Goal: Task Accomplishment & Management: Use online tool/utility

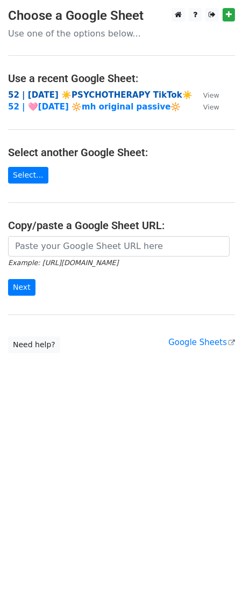
click at [107, 91] on strong "52 | [DATE] ☀️PSYCHOTHERAPY TikTok☀️" at bounding box center [100, 95] width 184 height 10
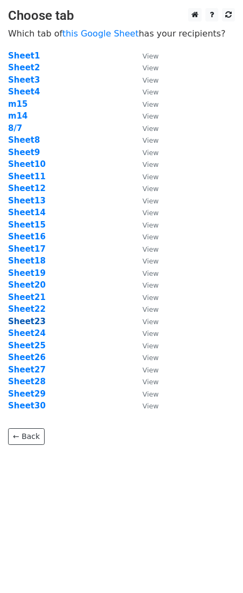
click at [33, 319] on strong "Sheet23" at bounding box center [27, 322] width 38 height 10
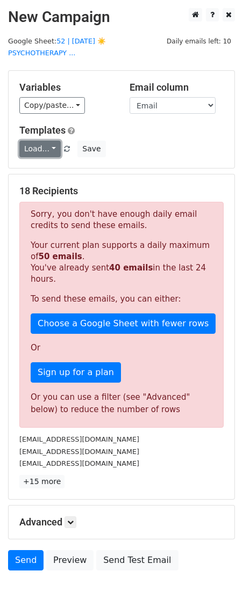
click at [35, 141] on link "Load..." at bounding box center [39, 149] width 41 height 17
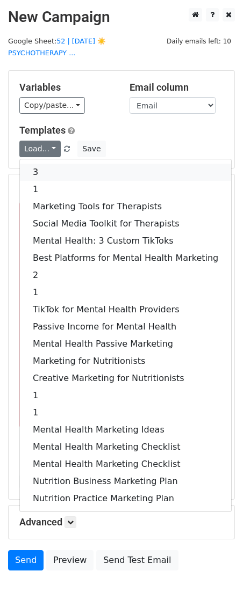
click at [58, 167] on link "3" at bounding box center [125, 172] width 211 height 17
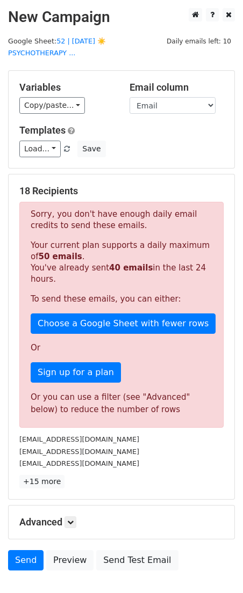
click at [74, 506] on div "Advanced Tracking Track Opens UTM Codes Track Clicks Filters Only include sprea…" at bounding box center [122, 522] width 226 height 33
click at [74, 519] on icon at bounding box center [70, 522] width 6 height 6
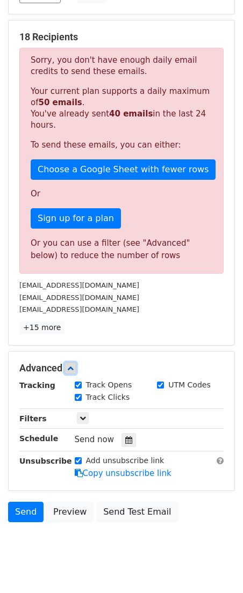
scroll to position [163, 0]
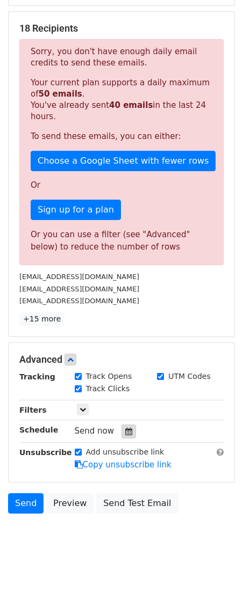
click at [125, 428] on icon at bounding box center [128, 432] width 7 height 8
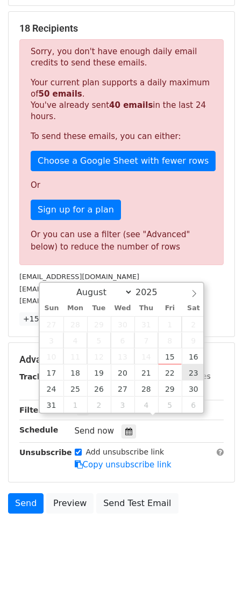
type input "2025-08-23 12:00"
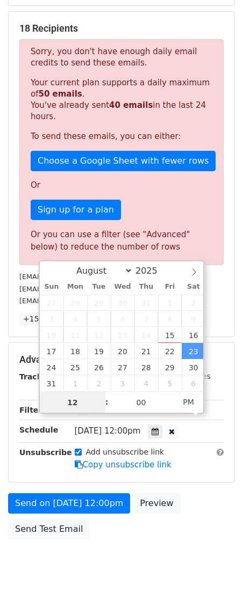
scroll to position [0, 0]
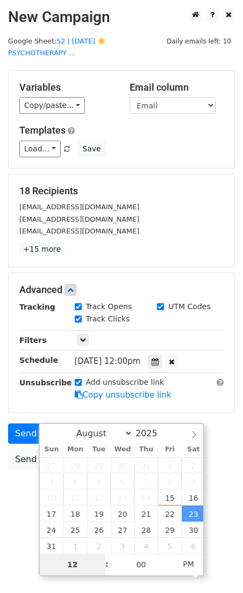
type input "9"
type input "2025-08-23 21:00"
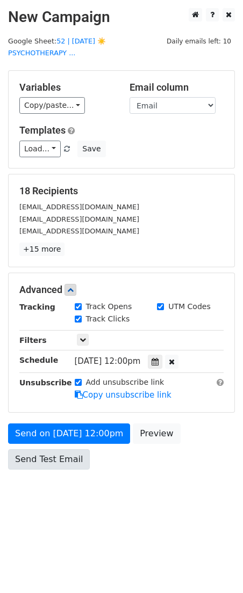
drag, startPoint x: 12, startPoint y: 490, endPoint x: 31, endPoint y: 455, distance: 40.1
click at [12, 490] on body "New Campaign Daily emails left: 10 Google Sheet: 52 | AUG 7 ☀️PSYCHOTHERAPY ...…" at bounding box center [121, 263] width 243 height 510
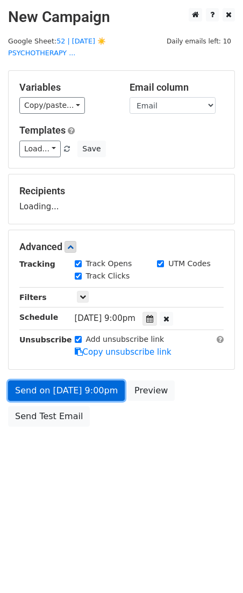
click at [39, 381] on link "Send on Aug 23 at 9:00pm" at bounding box center [66, 391] width 117 height 20
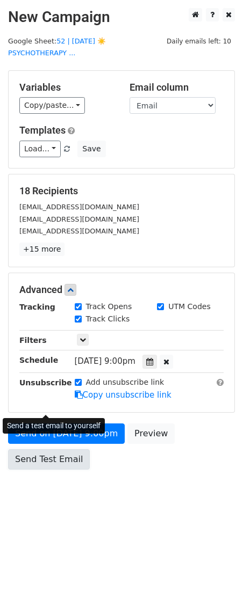
click at [55, 408] on form "Variables Copy/paste... {{Name}} {{Email}} Email column Name Email Templates Lo…" at bounding box center [121, 272] width 227 height 405
click at [56, 437] on div "Send a test email to yourself" at bounding box center [54, 426] width 102 height 23
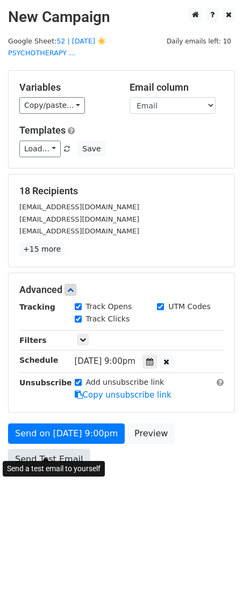
click at [38, 450] on link "Send Test Email" at bounding box center [49, 460] width 82 height 20
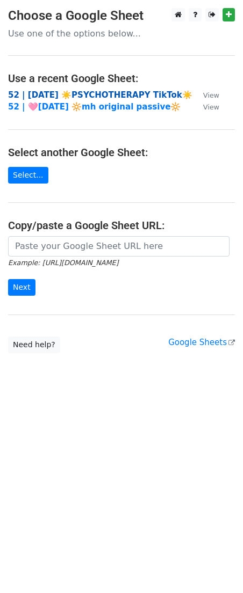
click at [113, 93] on strong "52 | [DATE] ☀️PSYCHOTHERAPY TikTok☀️" at bounding box center [100, 95] width 184 height 10
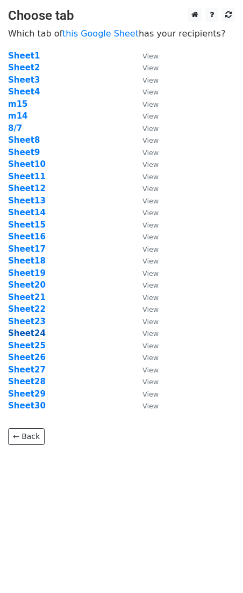
click at [34, 337] on strong "Sheet24" at bounding box center [27, 334] width 38 height 10
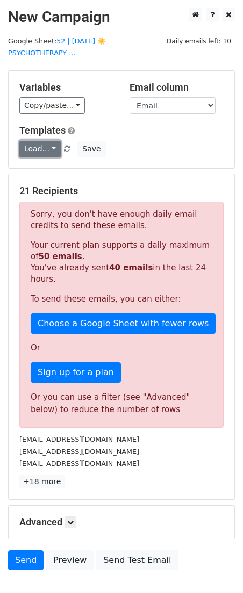
click at [43, 143] on link "Load..." at bounding box center [39, 149] width 41 height 17
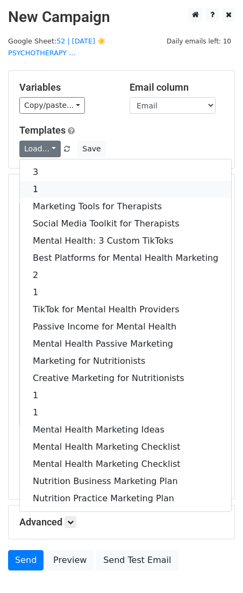
click at [47, 181] on link "1" at bounding box center [125, 189] width 211 height 17
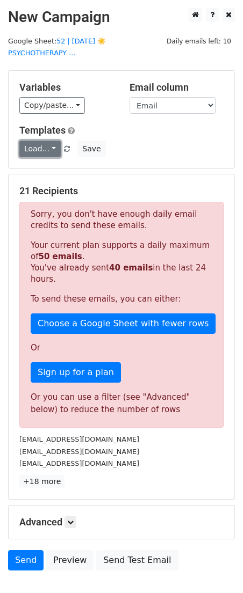
click at [40, 141] on link "Load..." at bounding box center [39, 149] width 41 height 17
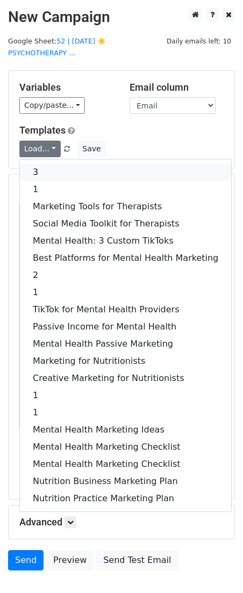
click at [44, 164] on link "3" at bounding box center [125, 172] width 211 height 17
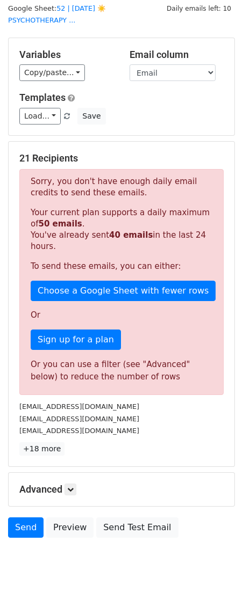
scroll to position [57, 0]
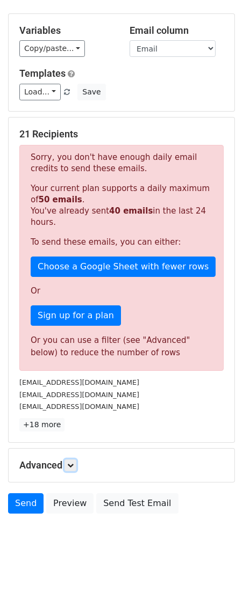
drag, startPoint x: 71, startPoint y: 452, endPoint x: 85, endPoint y: 455, distance: 13.7
click at [72, 462] on icon at bounding box center [70, 465] width 6 height 6
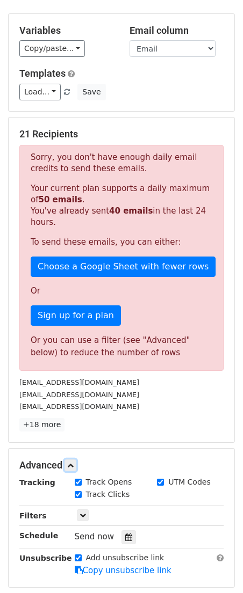
scroll to position [124, 0]
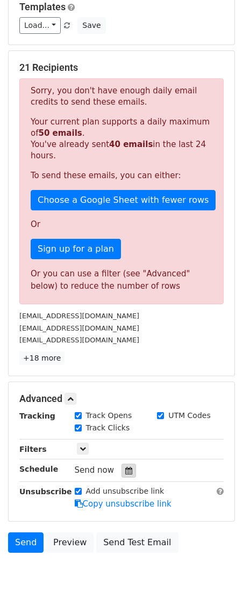
click at [125, 467] on icon at bounding box center [128, 471] width 7 height 8
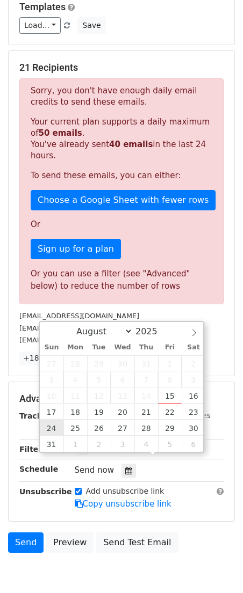
type input "2025-08-24 12:00"
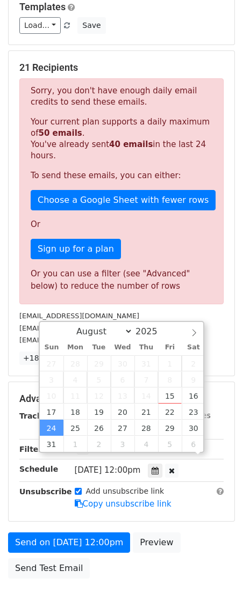
scroll to position [0, 0]
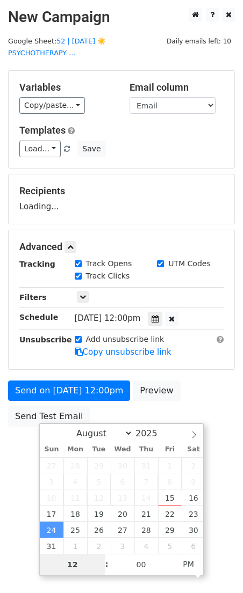
type input "8"
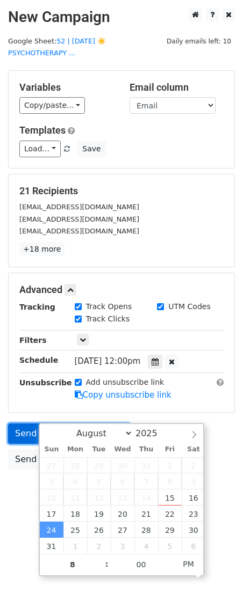
type input "2025-08-24 20:00"
click at [23, 429] on link "Send on Aug 24 at 12:00pm" at bounding box center [69, 434] width 122 height 20
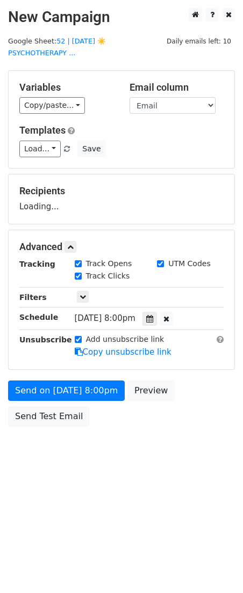
click at [39, 446] on body "New Campaign Daily emails left: 10 Google Sheet: 52 | AUG 7 ☀️PSYCHOTHERAPY ...…" at bounding box center [121, 241] width 243 height 467
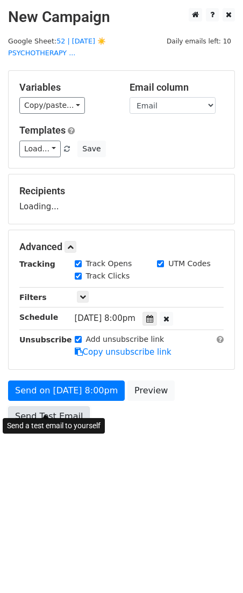
click at [53, 407] on link "Send Test Email" at bounding box center [49, 417] width 82 height 20
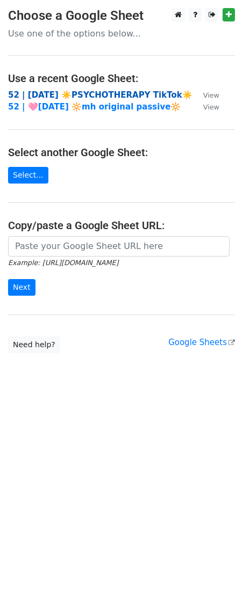
click at [81, 98] on strong "52 | [DATE] ☀️PSYCHOTHERAPY TikTok☀️" at bounding box center [100, 95] width 184 height 10
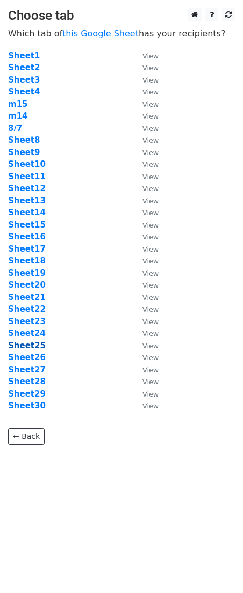
click at [28, 341] on strong "Sheet25" at bounding box center [27, 346] width 38 height 10
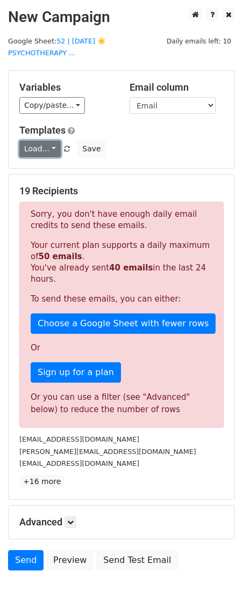
click at [46, 141] on link "Load..." at bounding box center [39, 149] width 41 height 17
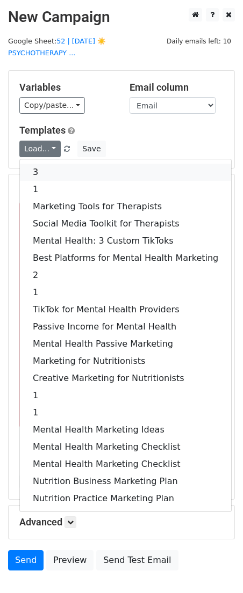
click at [65, 164] on link "3" at bounding box center [125, 172] width 211 height 17
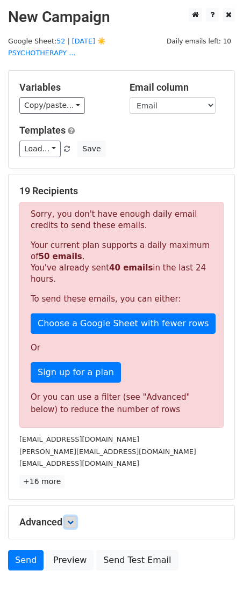
click at [73, 519] on icon at bounding box center [70, 522] width 6 height 6
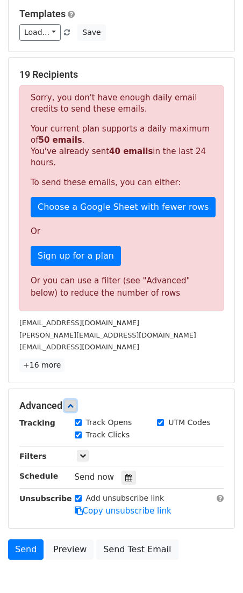
scroll to position [163, 0]
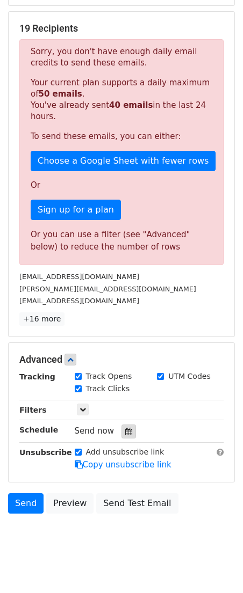
click at [128, 425] on div at bounding box center [128, 432] width 15 height 14
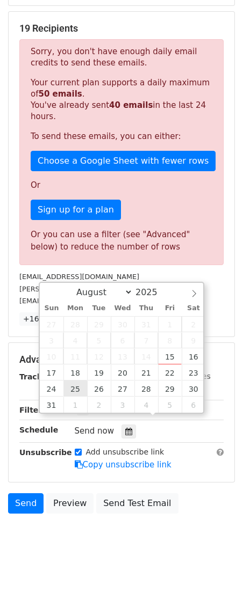
type input "2025-08-25 12:00"
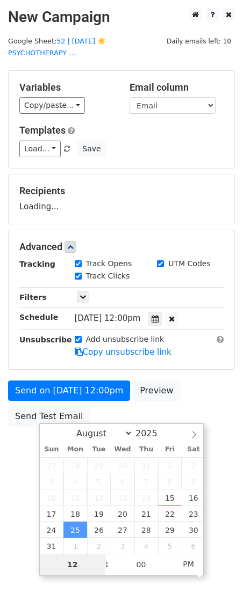
scroll to position [0, 0]
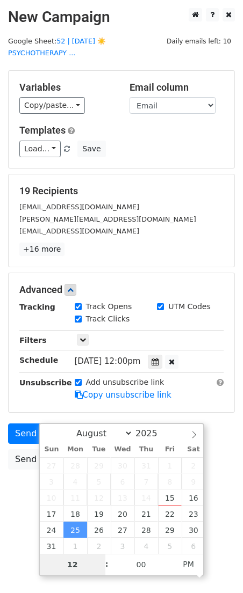
type input "7"
type input "2025-08-25 19:00"
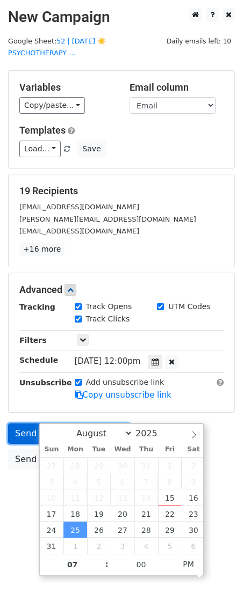
click at [16, 424] on link "Send on Aug 25 at 12:00pm" at bounding box center [69, 434] width 122 height 20
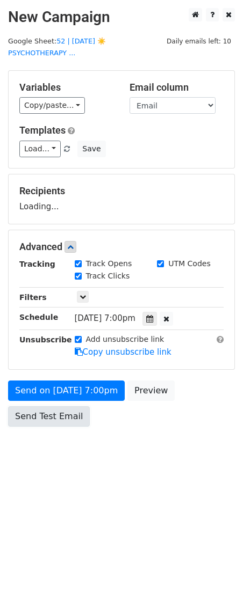
click at [47, 412] on link "Send Test Email" at bounding box center [49, 417] width 82 height 20
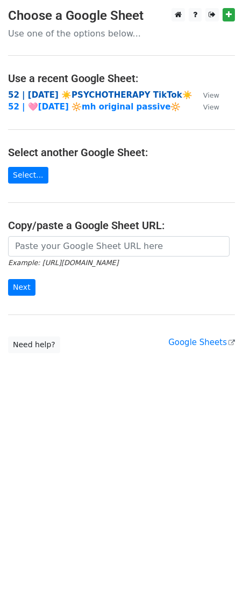
click at [88, 97] on strong "52 | [DATE] ☀️PSYCHOTHERAPY TikTok☀️" at bounding box center [100, 95] width 184 height 10
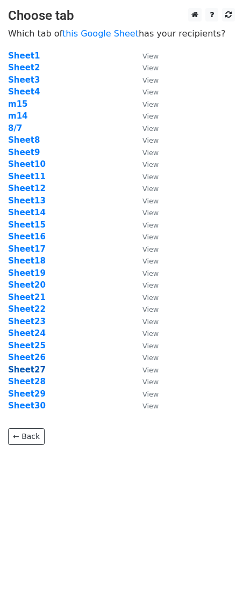
click at [34, 365] on strong "Sheet27" at bounding box center [27, 370] width 38 height 10
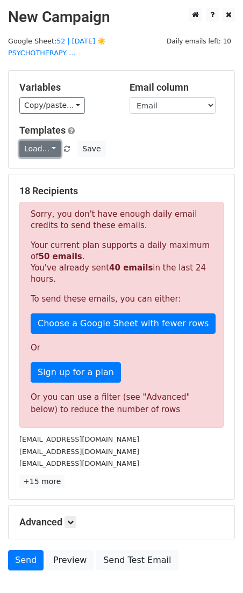
click at [45, 141] on link "Load..." at bounding box center [39, 149] width 41 height 17
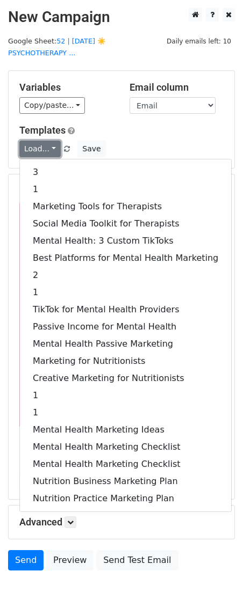
click at [45, 141] on link "Load..." at bounding box center [39, 149] width 41 height 17
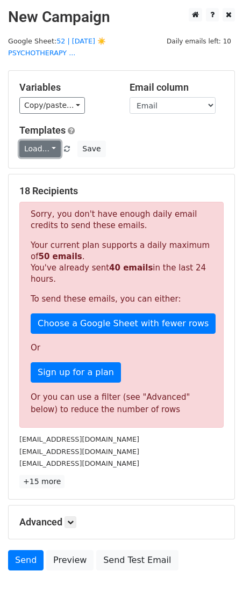
click at [45, 141] on link "Load..." at bounding box center [39, 149] width 41 height 17
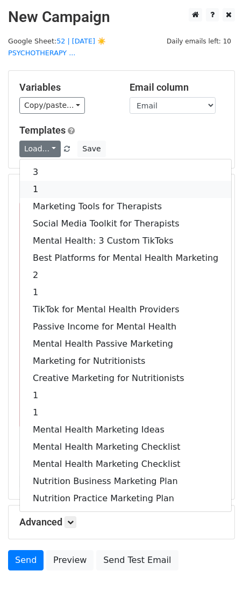
click at [45, 181] on link "1" at bounding box center [125, 189] width 211 height 17
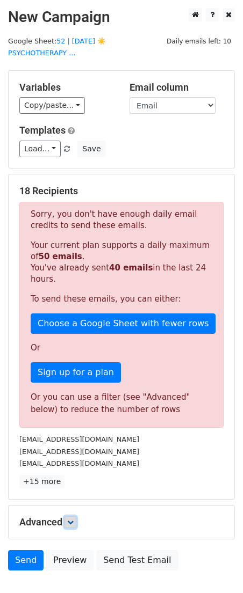
click at [76, 517] on link at bounding box center [70, 523] width 12 height 12
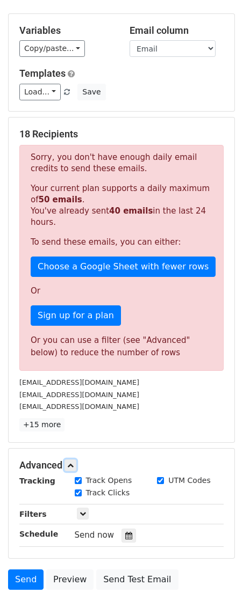
scroll to position [163, 0]
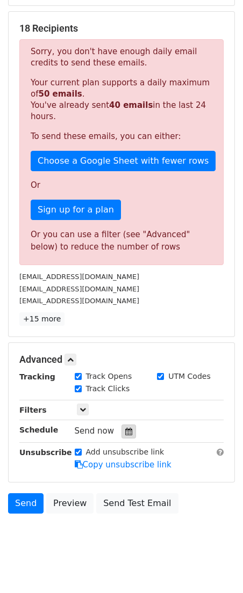
click at [126, 428] on icon at bounding box center [128, 432] width 7 height 8
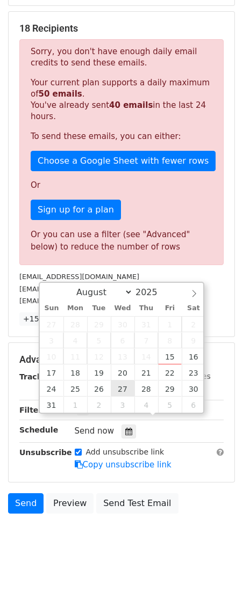
type input "2025-08-27 12:00"
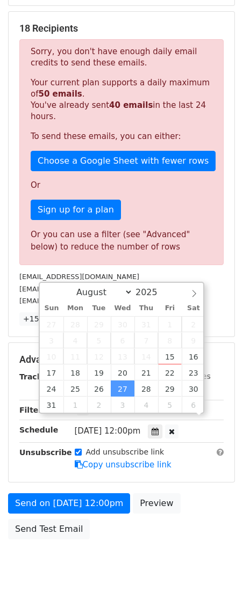
scroll to position [0, 0]
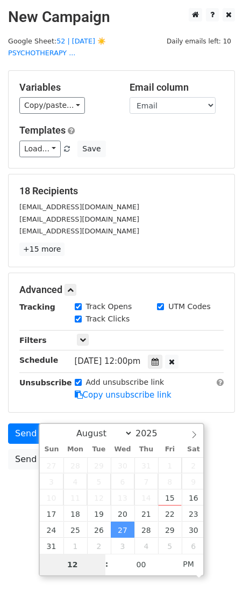
type input "8"
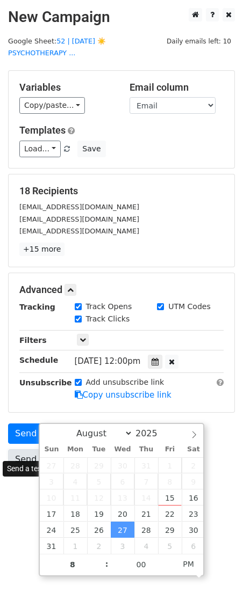
type input "2025-08-27 20:00"
click at [22, 450] on link "Send Test Email" at bounding box center [49, 460] width 82 height 20
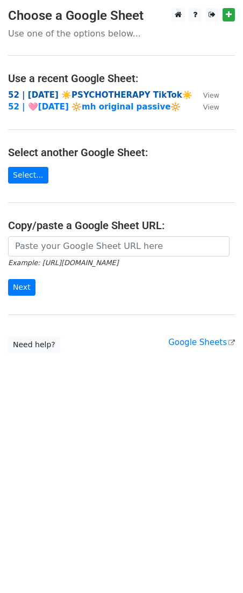
click at [84, 93] on strong "52 | [DATE] ☀️PSYCHOTHERAPY TikTok☀️" at bounding box center [100, 95] width 184 height 10
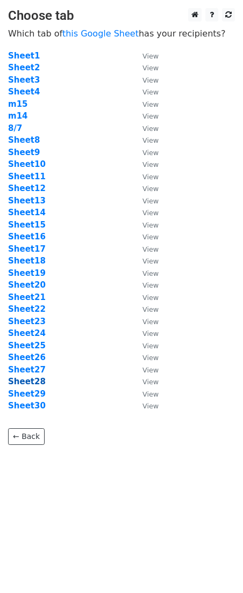
click at [28, 382] on strong "Sheet28" at bounding box center [27, 382] width 38 height 10
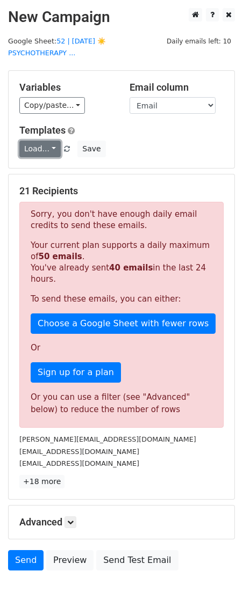
click at [39, 141] on link "Load..." at bounding box center [39, 149] width 41 height 17
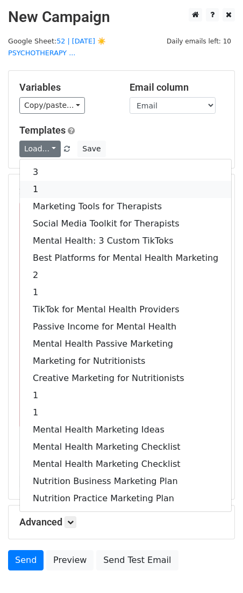
click at [48, 181] on link "1" at bounding box center [125, 189] width 211 height 17
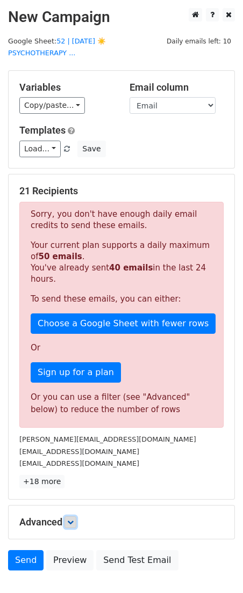
click at [74, 519] on icon at bounding box center [70, 522] width 6 height 6
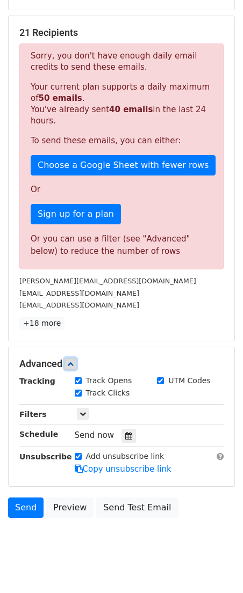
scroll to position [163, 0]
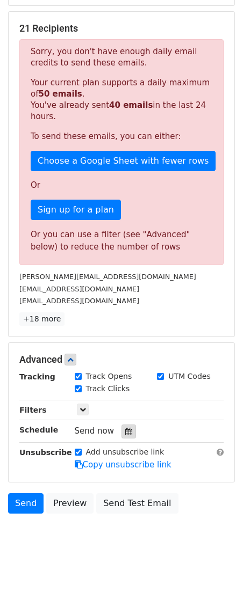
click at [131, 425] on div at bounding box center [128, 432] width 15 height 14
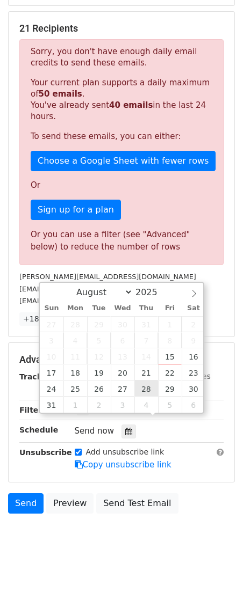
type input "[DATE] 12:00"
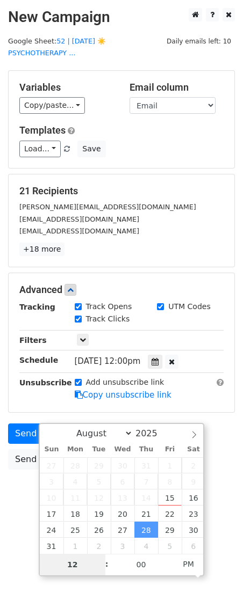
type input "8"
type input "[DATE] 20:00"
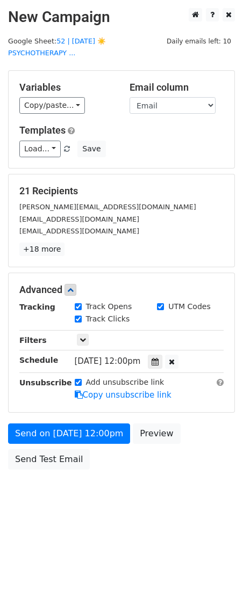
click at [10, 485] on body "New Campaign Daily emails left: 10 Google Sheet: 52 | [DATE] ☀️PSYCHOTHERAPY ..…" at bounding box center [121, 263] width 243 height 510
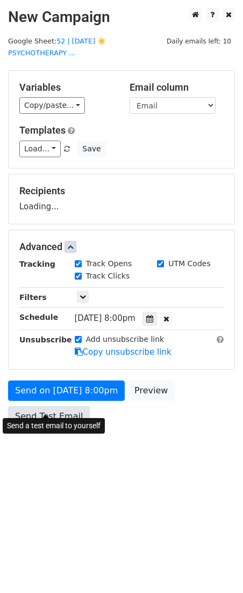
click at [50, 407] on link "Send Test Email" at bounding box center [49, 417] width 82 height 20
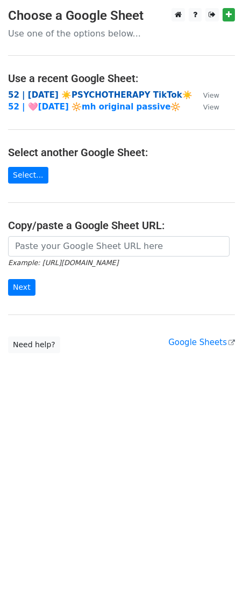
click at [105, 92] on strong "52 | [DATE] ☀️PSYCHOTHERAPY TikTok☀️" at bounding box center [100, 95] width 184 height 10
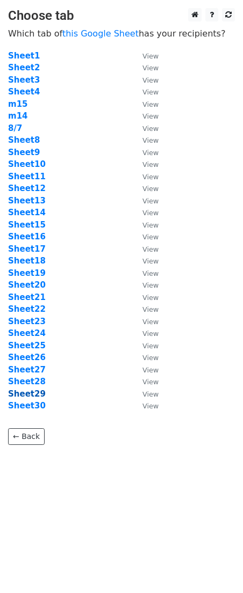
click at [34, 390] on strong "Sheet29" at bounding box center [27, 394] width 38 height 10
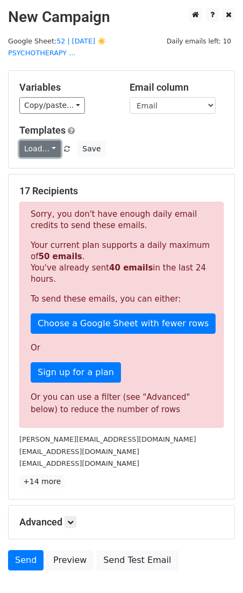
click at [49, 141] on link "Load..." at bounding box center [39, 149] width 41 height 17
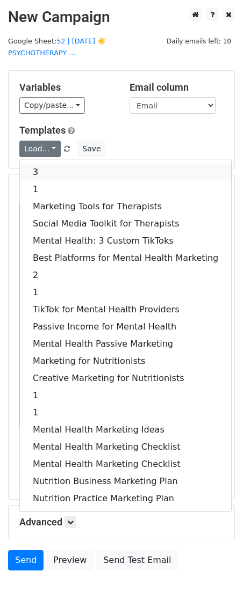
click at [42, 164] on link "3" at bounding box center [125, 172] width 211 height 17
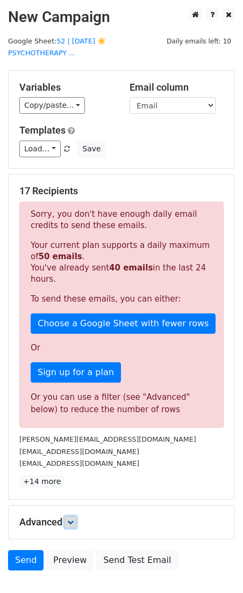
click at [76, 517] on link at bounding box center [70, 523] width 12 height 12
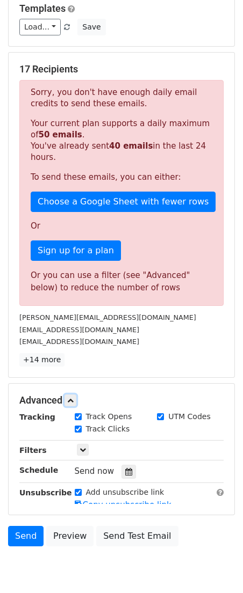
scroll to position [163, 0]
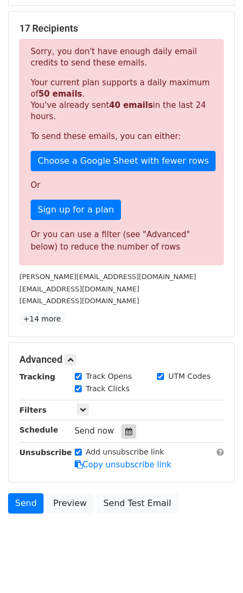
click at [127, 425] on div at bounding box center [128, 432] width 15 height 14
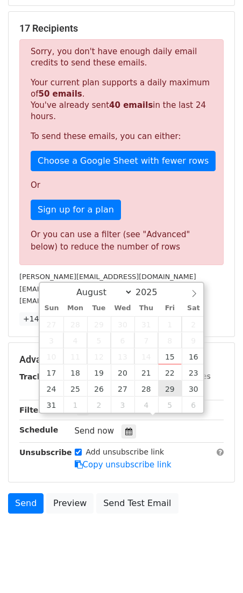
type input "2025-08-29 12:00"
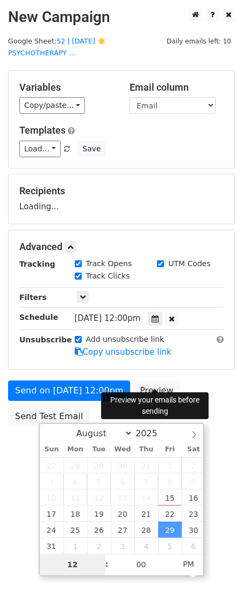
scroll to position [0, 0]
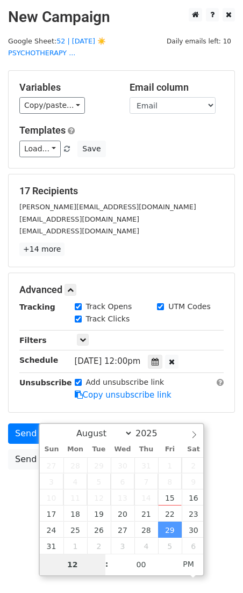
type input "8"
type input "2025-08-29 20:00"
click at [10, 436] on div "Send on Aug 29 at 12:00pm Preview Send Test Email" at bounding box center [121, 450] width 243 height 52
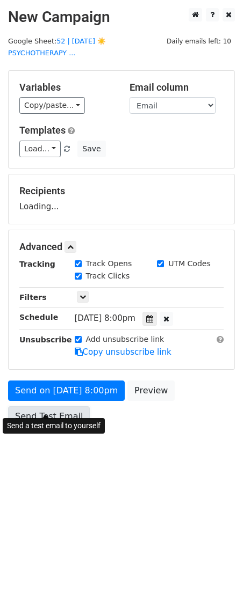
click at [41, 407] on link "Send Test Email" at bounding box center [49, 417] width 82 height 20
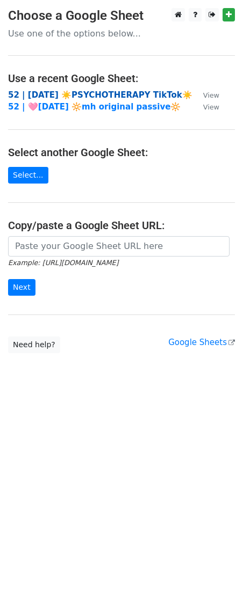
click at [89, 92] on strong "52 | AUG 7 ☀️PSYCHOTHERAPY TikTok☀️" at bounding box center [100, 95] width 184 height 10
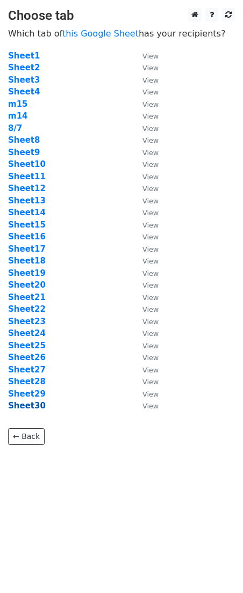
click at [34, 401] on strong "Sheet30" at bounding box center [27, 406] width 38 height 10
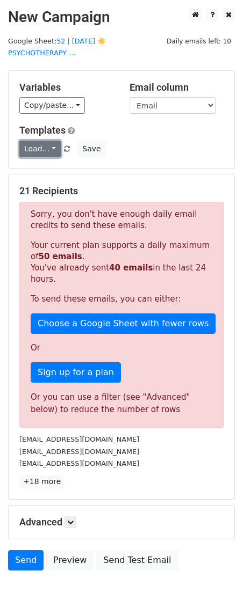
click at [39, 141] on link "Load..." at bounding box center [39, 149] width 41 height 17
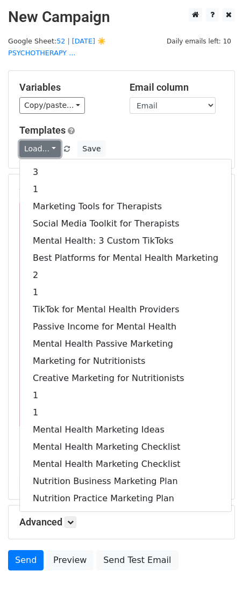
click at [39, 141] on link "Load..." at bounding box center [39, 149] width 41 height 17
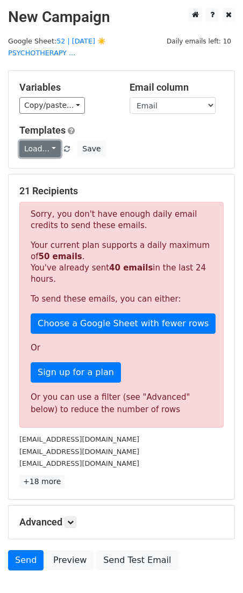
click at [39, 141] on link "Load..." at bounding box center [39, 149] width 41 height 17
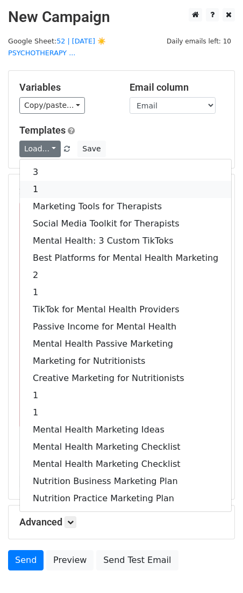
click at [40, 181] on link "1" at bounding box center [125, 189] width 211 height 17
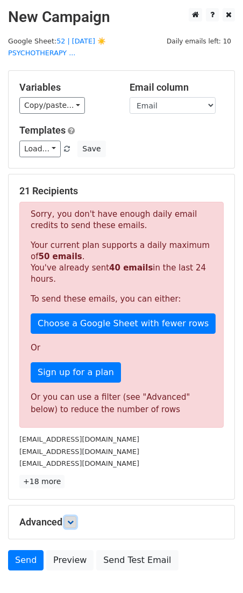
click at [69, 519] on icon at bounding box center [70, 522] width 6 height 6
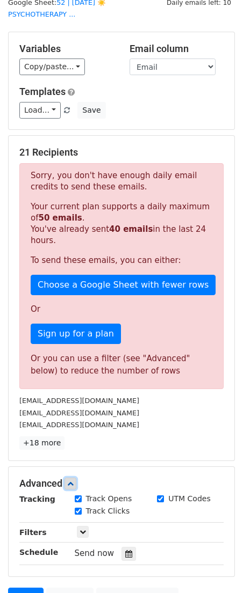
scroll to position [163, 0]
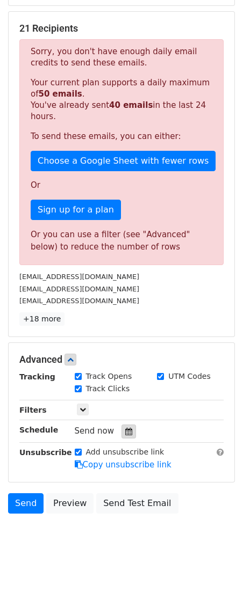
click at [125, 428] on icon at bounding box center [128, 432] width 7 height 8
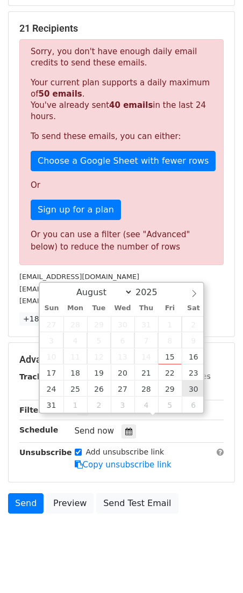
type input "[DATE] 12:00"
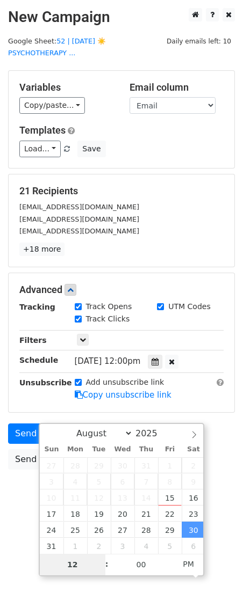
type input "8"
type input "[DATE] 20:00"
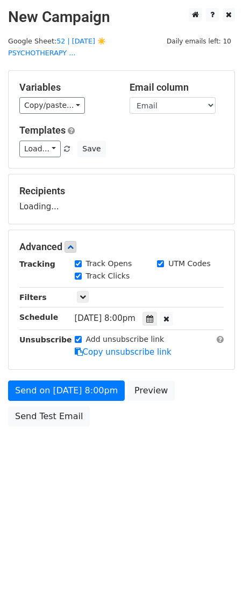
click at [42, 452] on body "New Campaign Daily emails left: 10 Google Sheet: 52 | [DATE] ☀️PSYCHOTHERAPY ..…" at bounding box center [121, 241] width 243 height 467
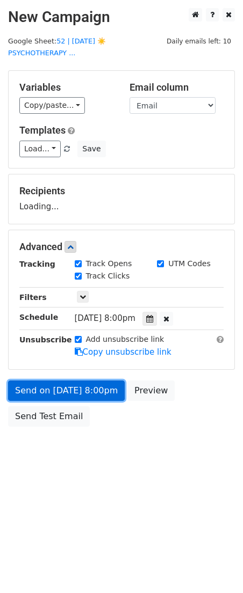
click at [63, 374] on form "Variables Copy/paste... {{Name}} {{Email}} Email column Name Email Templates Lo…" at bounding box center [121, 251] width 227 height 362
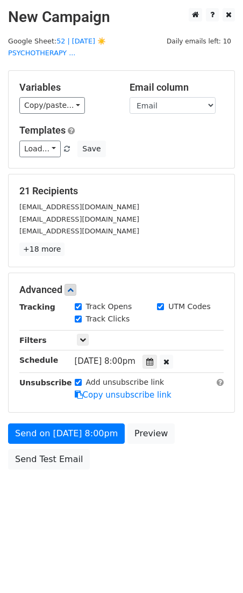
click at [61, 436] on div "Send on [DATE] 8:00pm Preview Send Test Email" at bounding box center [121, 450] width 243 height 52
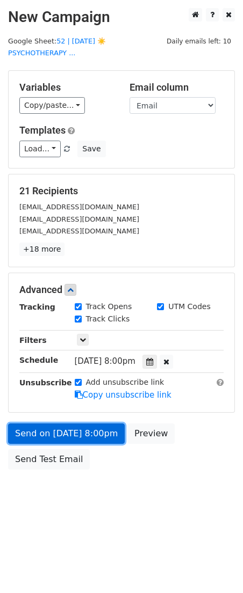
click at [68, 424] on link "Send on Aug 30 at 8:00pm" at bounding box center [66, 434] width 117 height 20
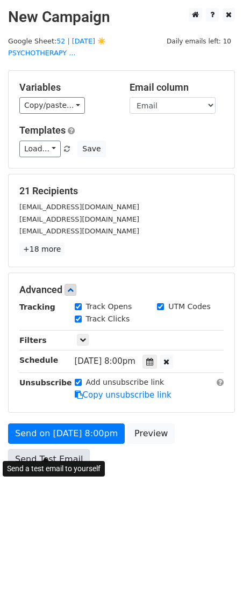
click at [55, 450] on link "Send Test Email" at bounding box center [49, 460] width 82 height 20
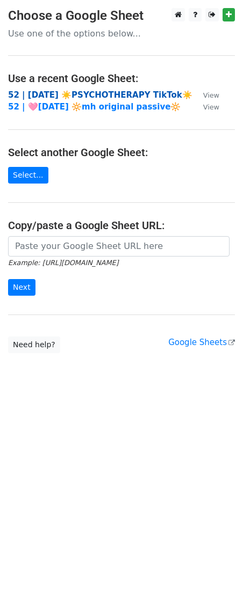
click at [90, 92] on strong "52 | AUG 7 ☀️PSYCHOTHERAPY TikTok☀️" at bounding box center [100, 95] width 184 height 10
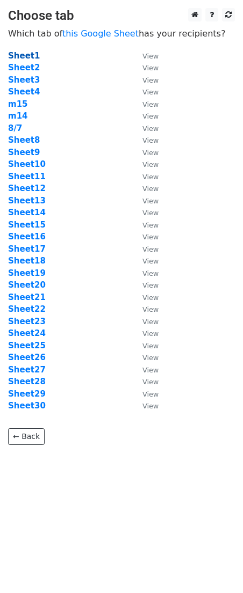
click at [26, 53] on strong "Sheet1" at bounding box center [24, 56] width 32 height 10
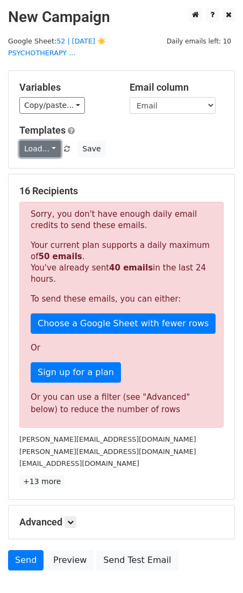
click at [49, 142] on link "Load..." at bounding box center [39, 149] width 41 height 17
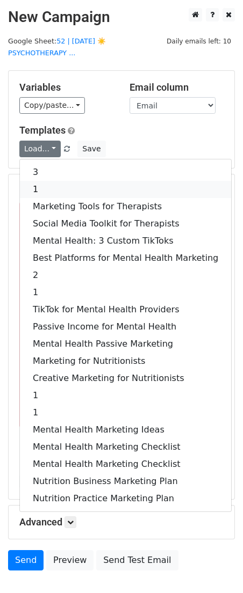
click at [58, 184] on link "1" at bounding box center [125, 189] width 211 height 17
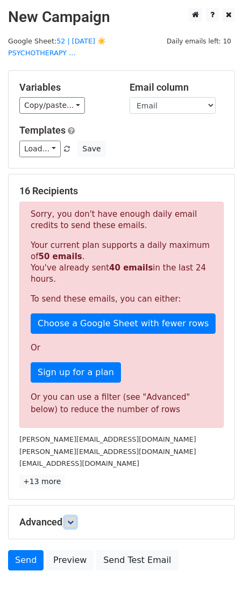
click at [74, 519] on icon at bounding box center [70, 522] width 6 height 6
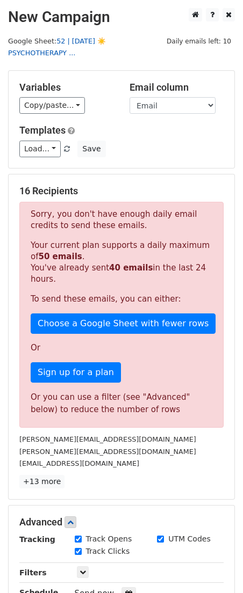
click at [106, 38] on link "52 | AUG 7 ☀️PSYCHOTHERAPY ..." at bounding box center [57, 47] width 98 height 20
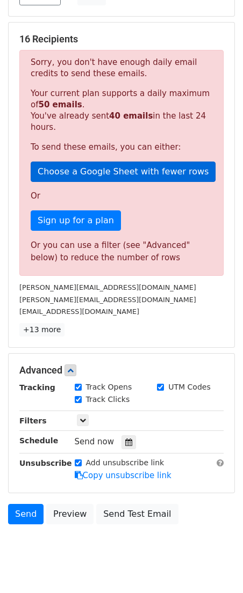
scroll to position [163, 0]
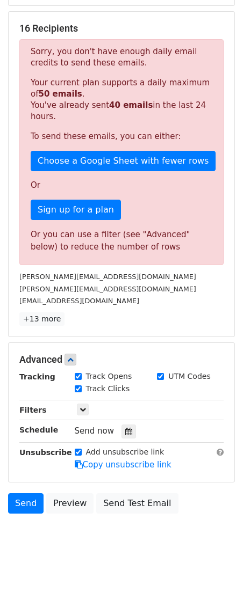
click at [121, 411] on div "Tracking Track Opens UTM Codes Track Clicks Filters Only include spreadsheet ro…" at bounding box center [121, 421] width 204 height 100
click at [125, 428] on icon at bounding box center [128, 432] width 7 height 8
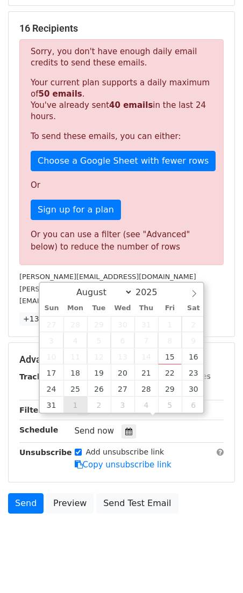
type input "2025-09-01 12:00"
select select "8"
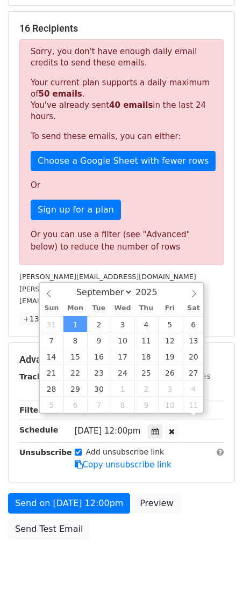
scroll to position [0, 0]
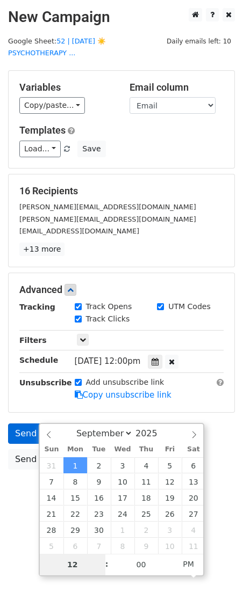
type input "8"
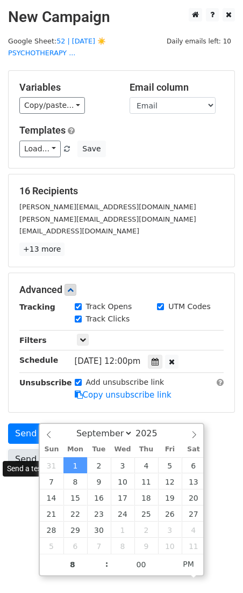
type input "2025-09-01 20:00"
click at [14, 450] on link "Send Test Email" at bounding box center [49, 460] width 82 height 20
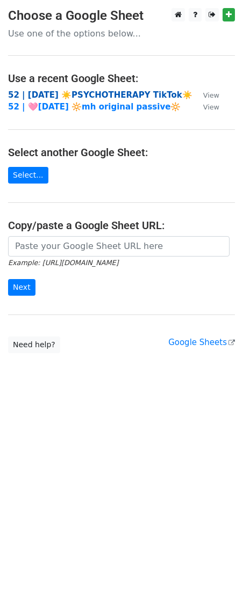
click at [100, 92] on strong "52 | [DATE] ☀️PSYCHOTHERAPY TikTok☀️" at bounding box center [100, 95] width 184 height 10
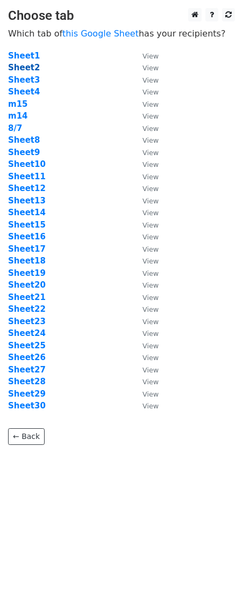
click at [25, 68] on strong "Sheet2" at bounding box center [24, 68] width 32 height 10
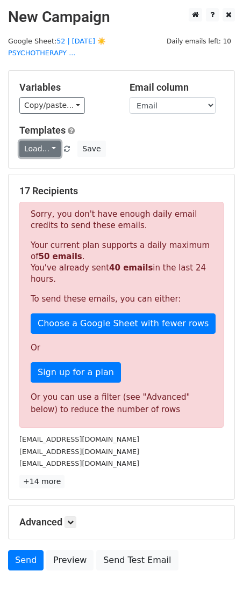
click at [41, 141] on link "Load..." at bounding box center [39, 149] width 41 height 17
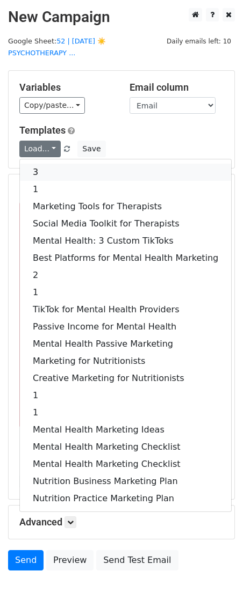
click at [47, 164] on link "3" at bounding box center [125, 172] width 211 height 17
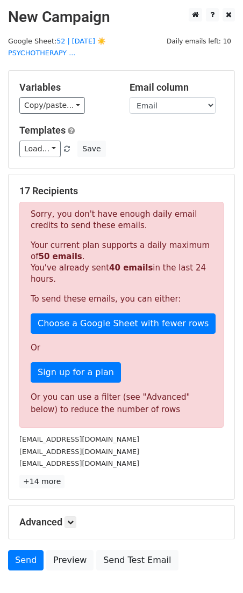
scroll to position [57, 0]
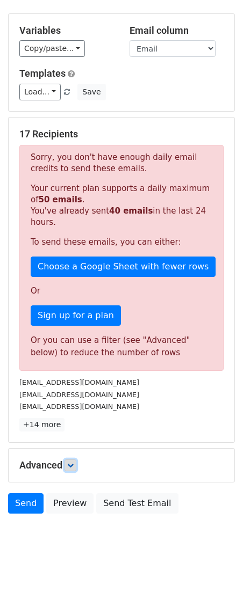
click at [72, 462] on icon at bounding box center [70, 465] width 6 height 6
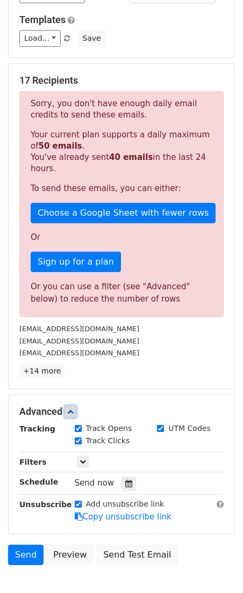
scroll to position [163, 0]
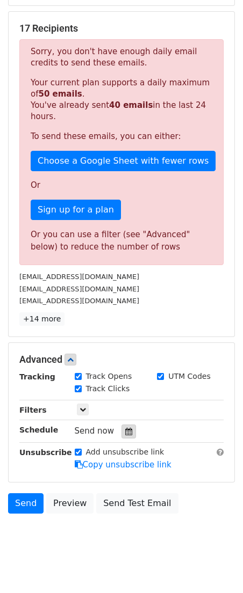
click at [128, 425] on div at bounding box center [128, 432] width 15 height 14
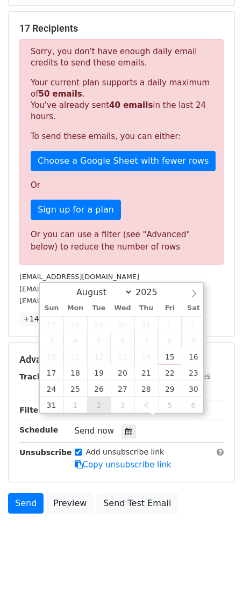
type input "2025-09-02 12:00"
select select "8"
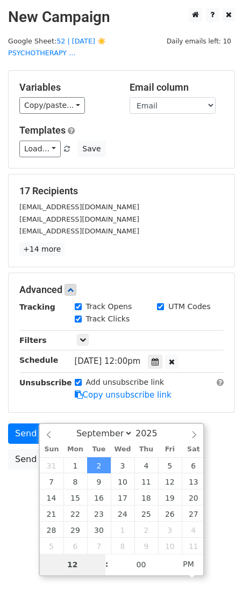
type input "7"
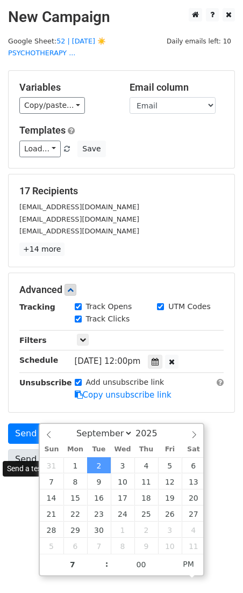
type input "2025-09-02 19:00"
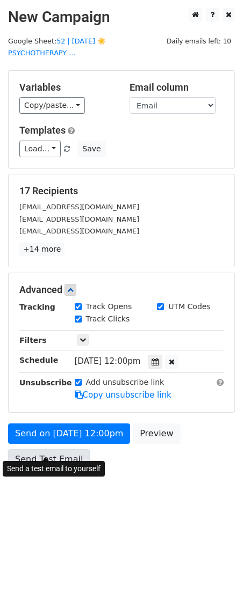
click at [34, 450] on link "Send Test Email" at bounding box center [49, 460] width 82 height 20
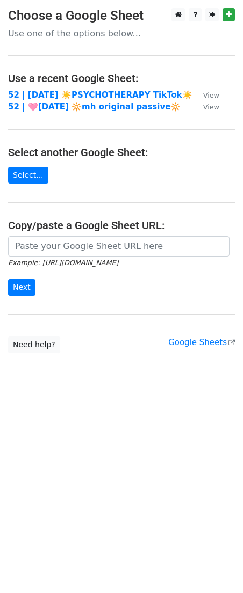
click at [89, 88] on main "Choose a Google Sheet Use one of the options below... Use a recent Google Sheet…" at bounding box center [121, 180] width 243 height 345
click at [82, 93] on strong "52 | [DATE] ☀️PSYCHOTHERAPY TikTok☀️" at bounding box center [100, 95] width 184 height 10
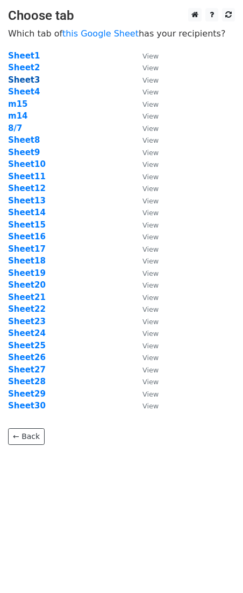
click at [30, 79] on strong "Sheet3" at bounding box center [24, 80] width 32 height 10
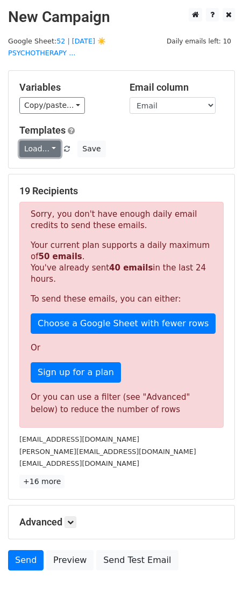
click at [45, 141] on link "Load..." at bounding box center [39, 149] width 41 height 17
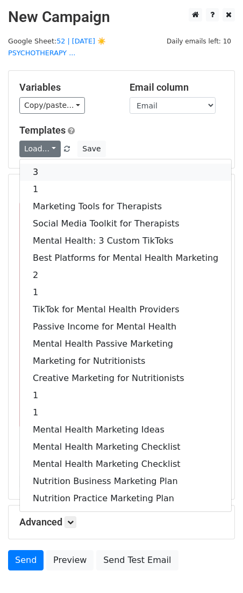
click at [45, 164] on link "3" at bounding box center [125, 172] width 211 height 17
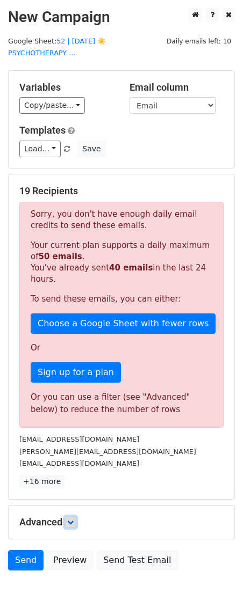
click at [74, 519] on icon at bounding box center [70, 522] width 6 height 6
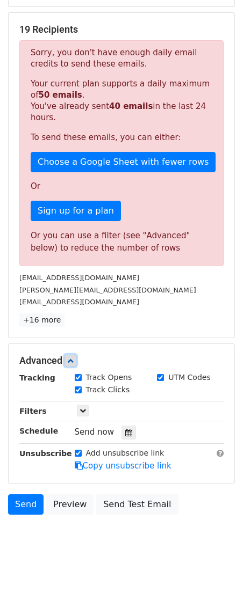
scroll to position [163, 0]
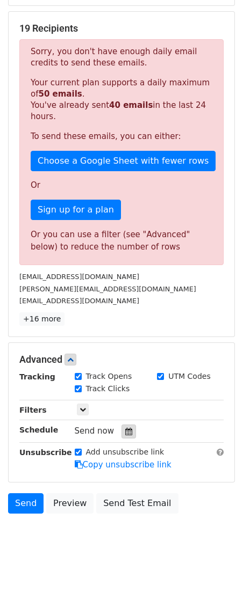
click at [125, 428] on icon at bounding box center [128, 432] width 7 height 8
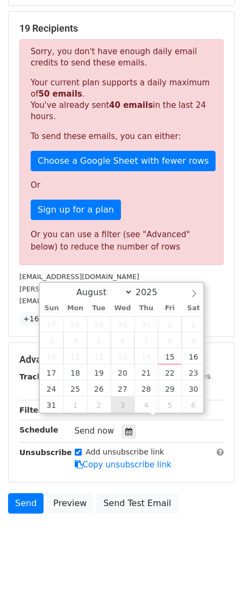
type input "2025-09-03 12:00"
select select "8"
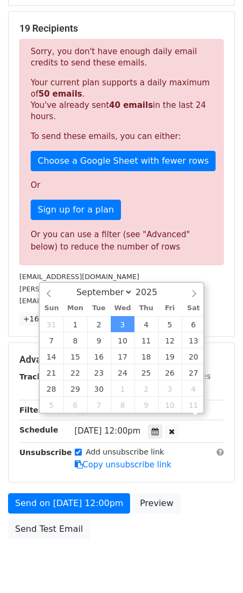
scroll to position [0, 0]
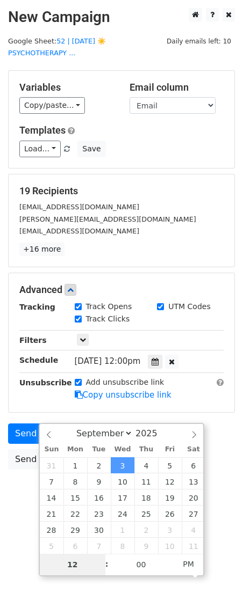
type input "8"
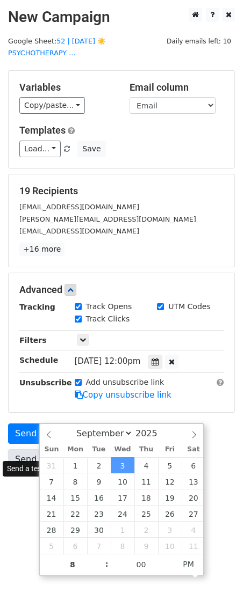
type input "2025-09-03 20:00"
click at [17, 450] on link "Send Test Email" at bounding box center [49, 460] width 82 height 20
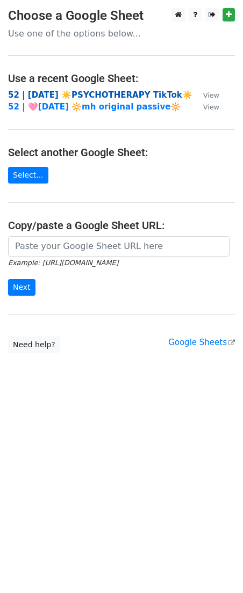
click at [96, 95] on strong "52 | AUG 7 ☀️PSYCHOTHERAPY TikTok☀️" at bounding box center [100, 95] width 184 height 10
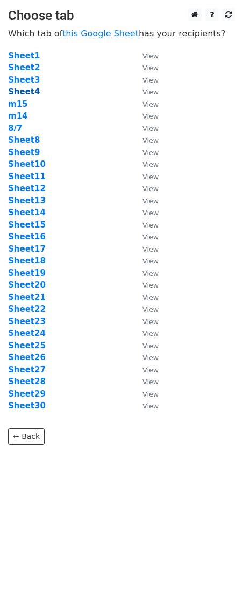
click at [32, 91] on strong "Sheet4" at bounding box center [24, 92] width 32 height 10
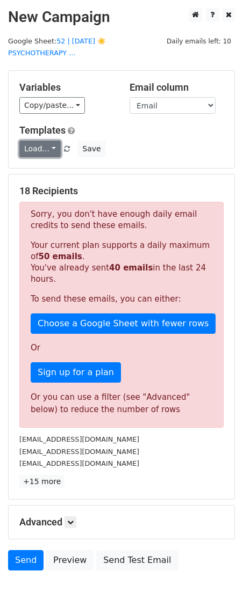
click at [46, 141] on link "Load..." at bounding box center [39, 149] width 41 height 17
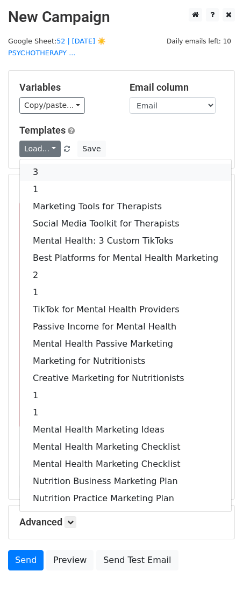
click at [77, 164] on link "3" at bounding box center [125, 172] width 211 height 17
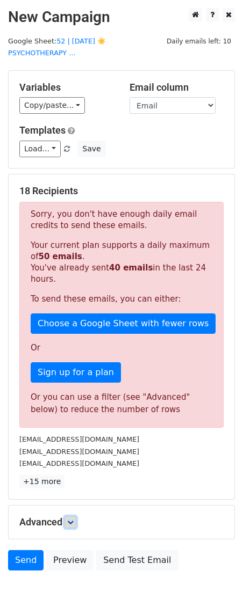
click at [74, 519] on icon at bounding box center [70, 522] width 6 height 6
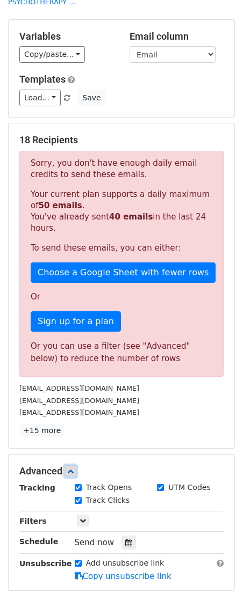
scroll to position [163, 0]
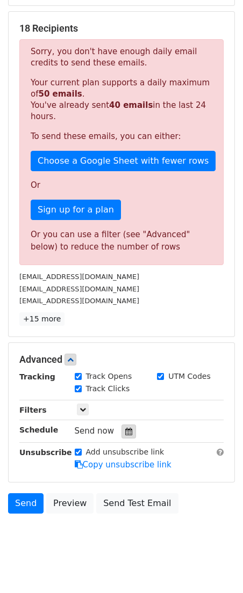
click at [125, 428] on icon at bounding box center [128, 432] width 7 height 8
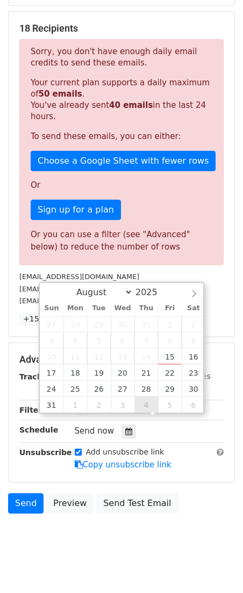
type input "2025-09-04 12:00"
select select "8"
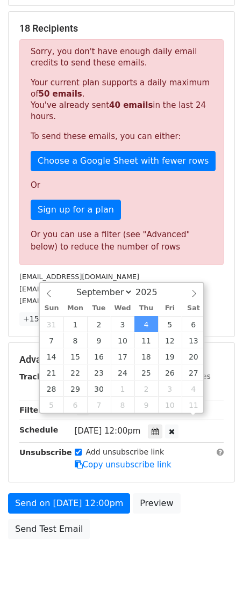
scroll to position [0, 0]
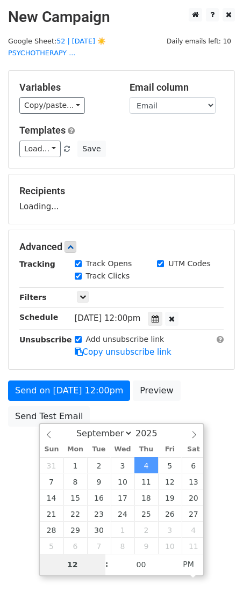
type input "9"
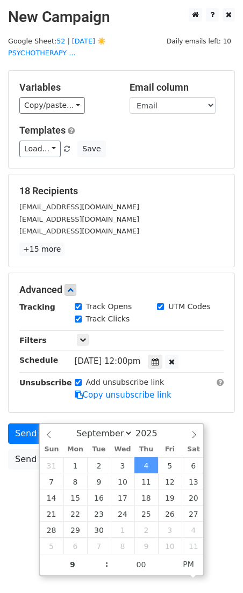
type input "2025-09-04 21:00"
click at [34, 475] on body "New Campaign Daily emails left: 10 Google Sheet: 52 | AUG 7 ☀️PSYCHOTHERAPY ...…" at bounding box center [121, 263] width 243 height 510
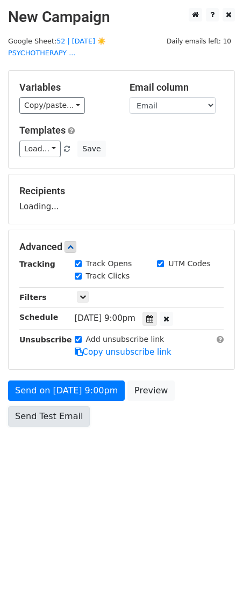
click at [46, 407] on link "Send Test Email" at bounding box center [49, 417] width 82 height 20
